Goal: Task Accomplishment & Management: Use online tool/utility

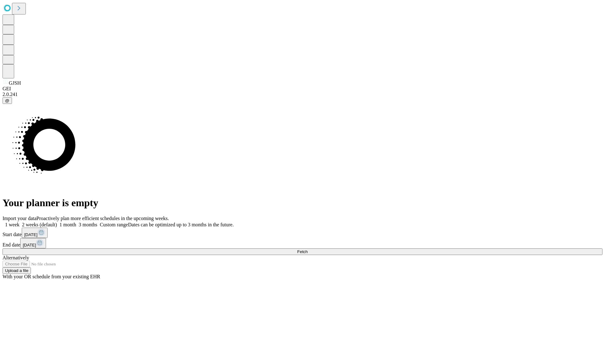
click at [307, 249] on span "Fetch" at bounding box center [302, 251] width 10 height 5
